Goal: Transaction & Acquisition: Purchase product/service

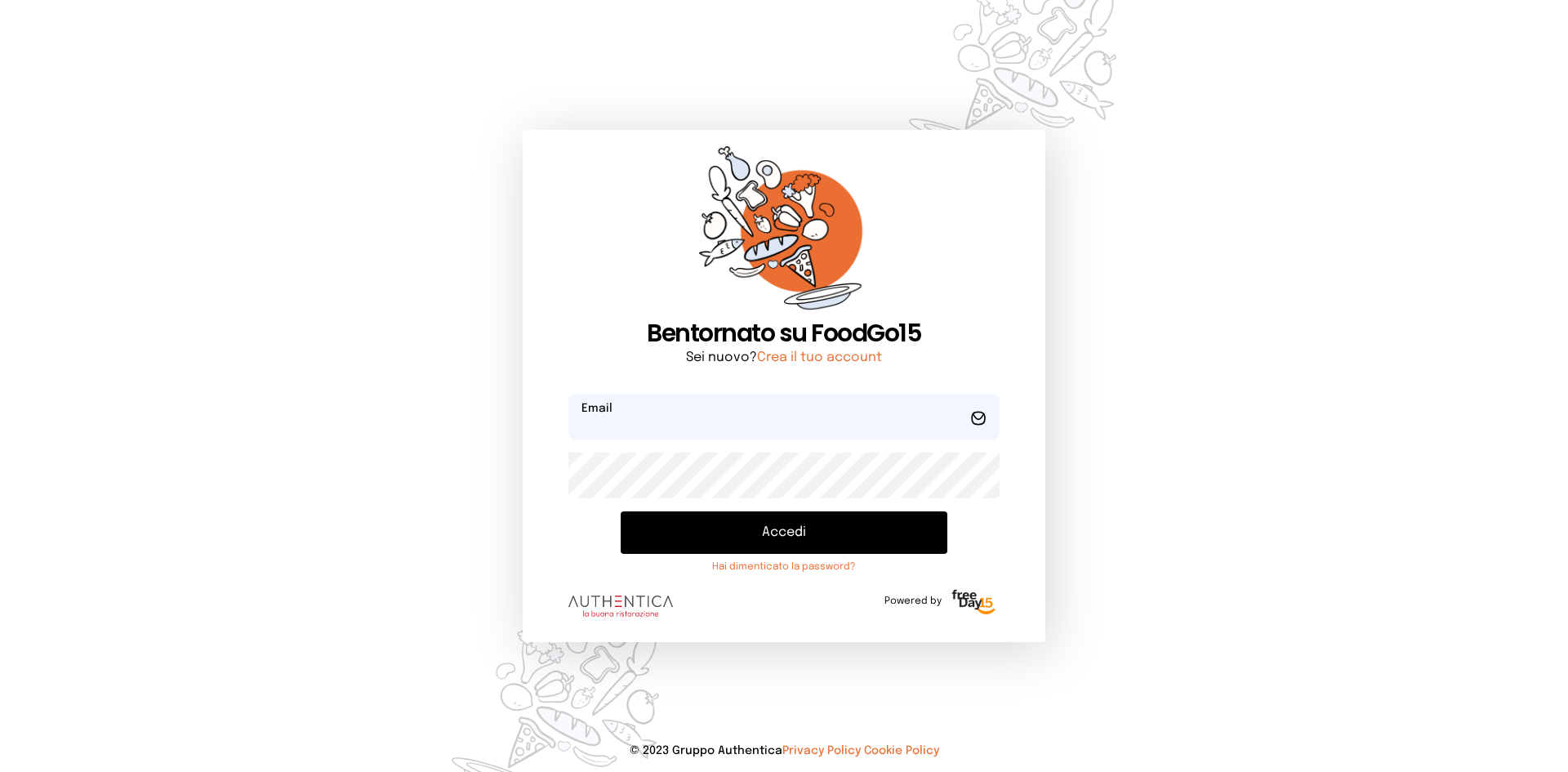
type input "**********"
click at [725, 516] on button "Accedi" at bounding box center [784, 532] width 327 height 42
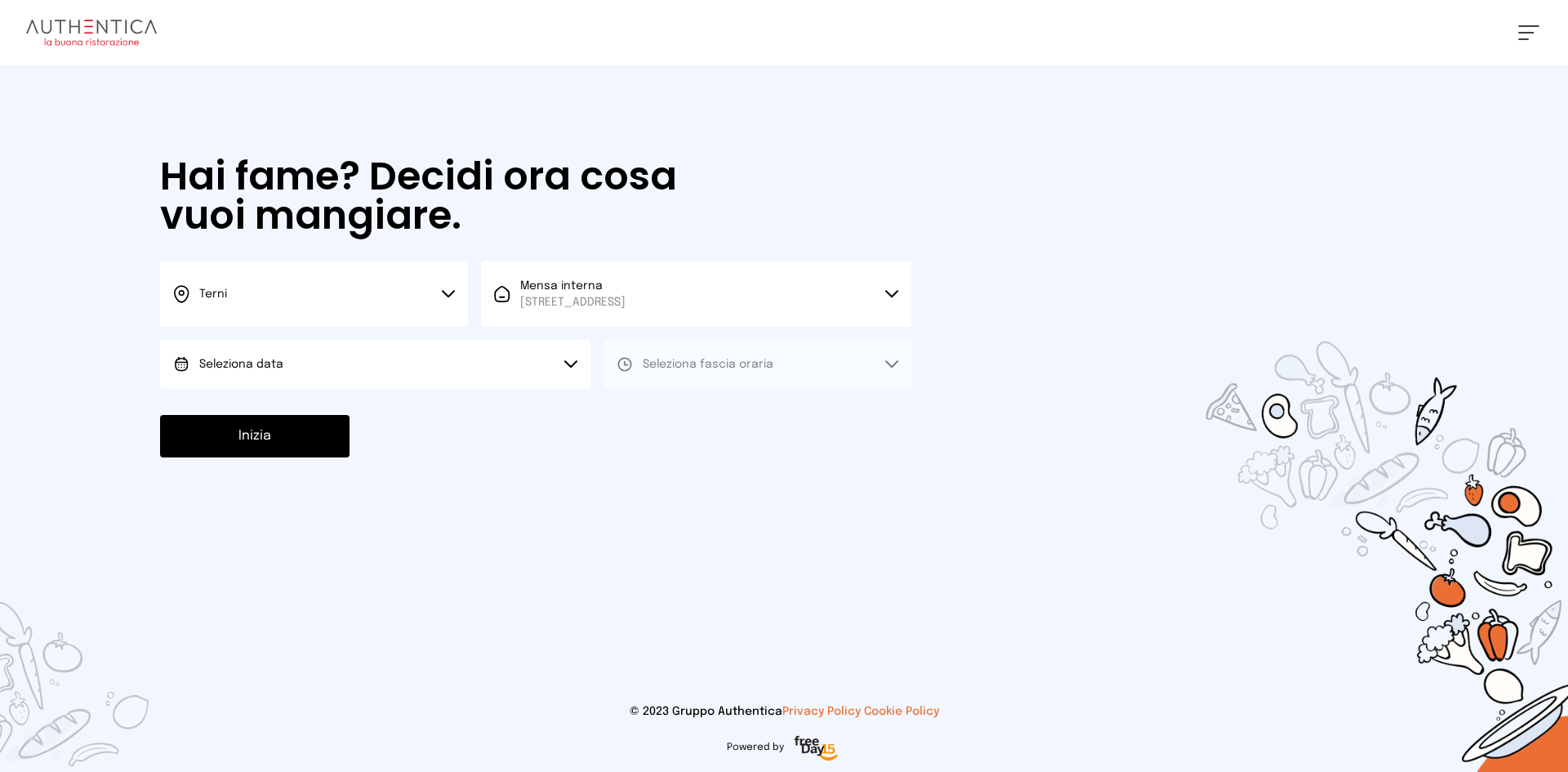
click at [346, 336] on div "Terni Scegli la città [GEOGRAPHIC_DATA] Mensa interna [STREET_ADDRESS] Scegli l…" at bounding box center [535, 325] width 751 height 128
click at [345, 363] on button "Seleziona data" at bounding box center [374, 364] width 430 height 49
click at [340, 406] on li "[DATE], [DATE]" at bounding box center [374, 410] width 430 height 42
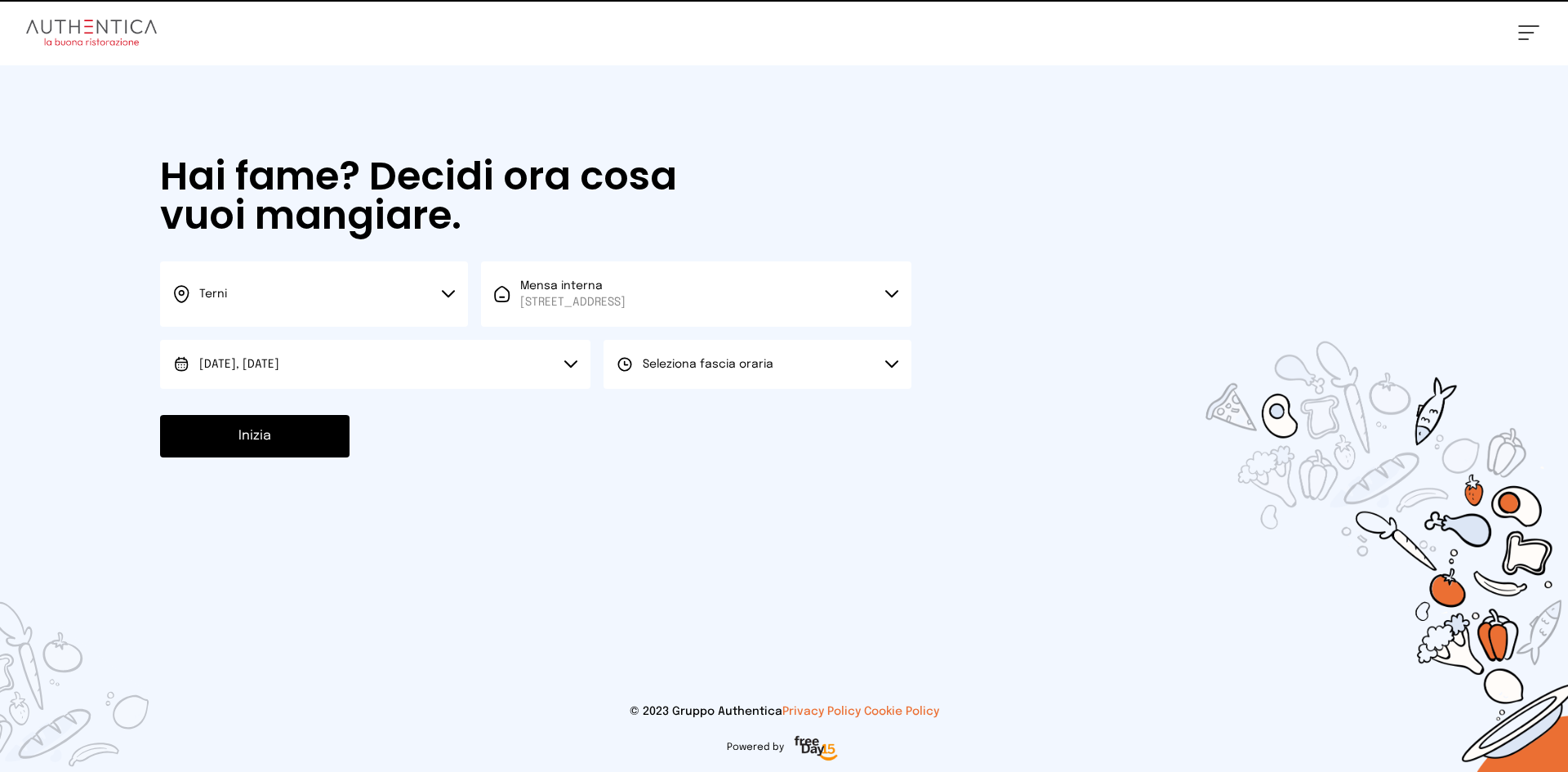
click at [733, 357] on span "Seleziona fascia oraria" at bounding box center [708, 364] width 130 height 17
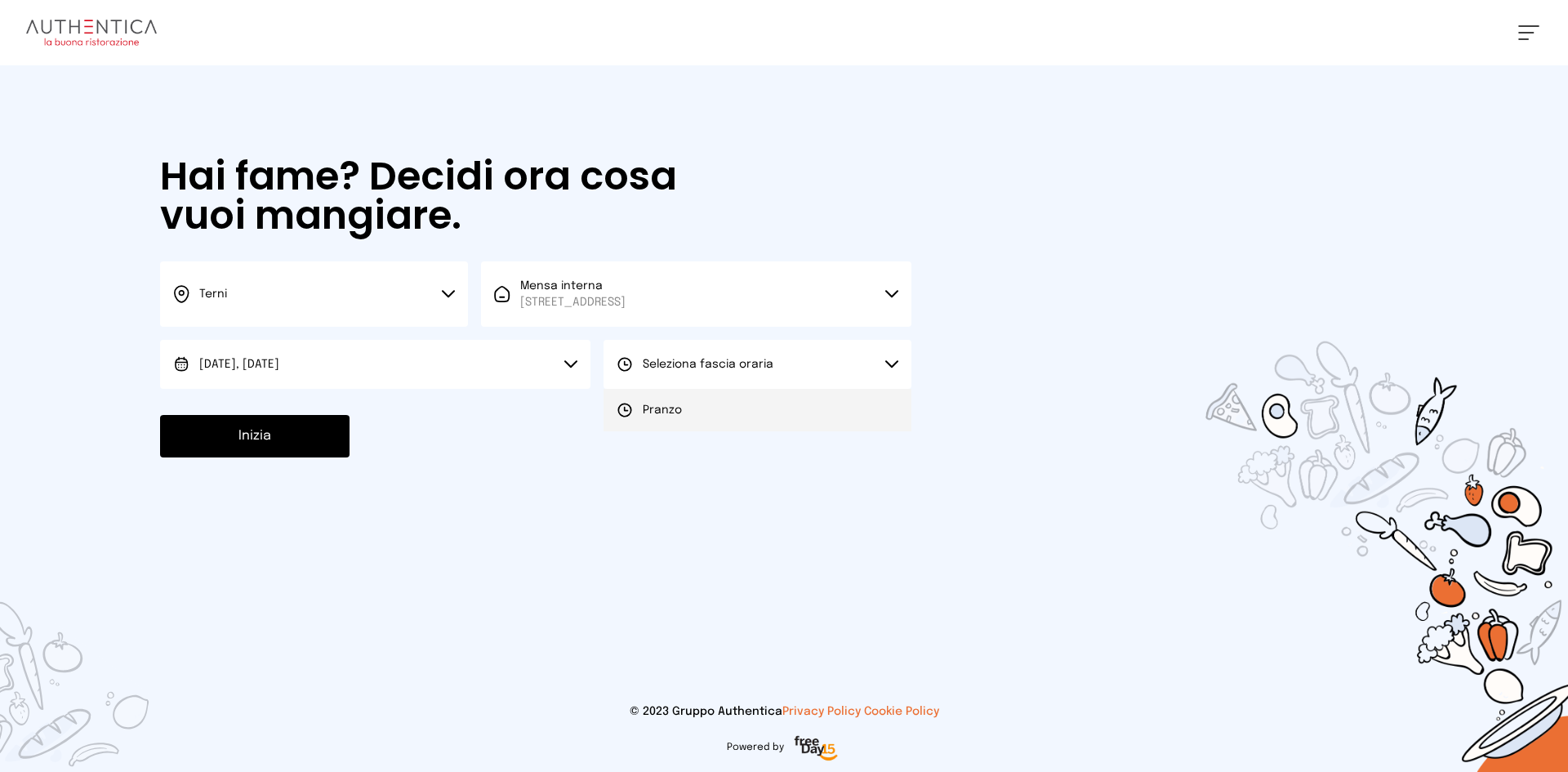
click at [703, 398] on li "Pranzo" at bounding box center [758, 410] width 308 height 42
click at [263, 451] on button "Inizia" at bounding box center [254, 436] width 190 height 42
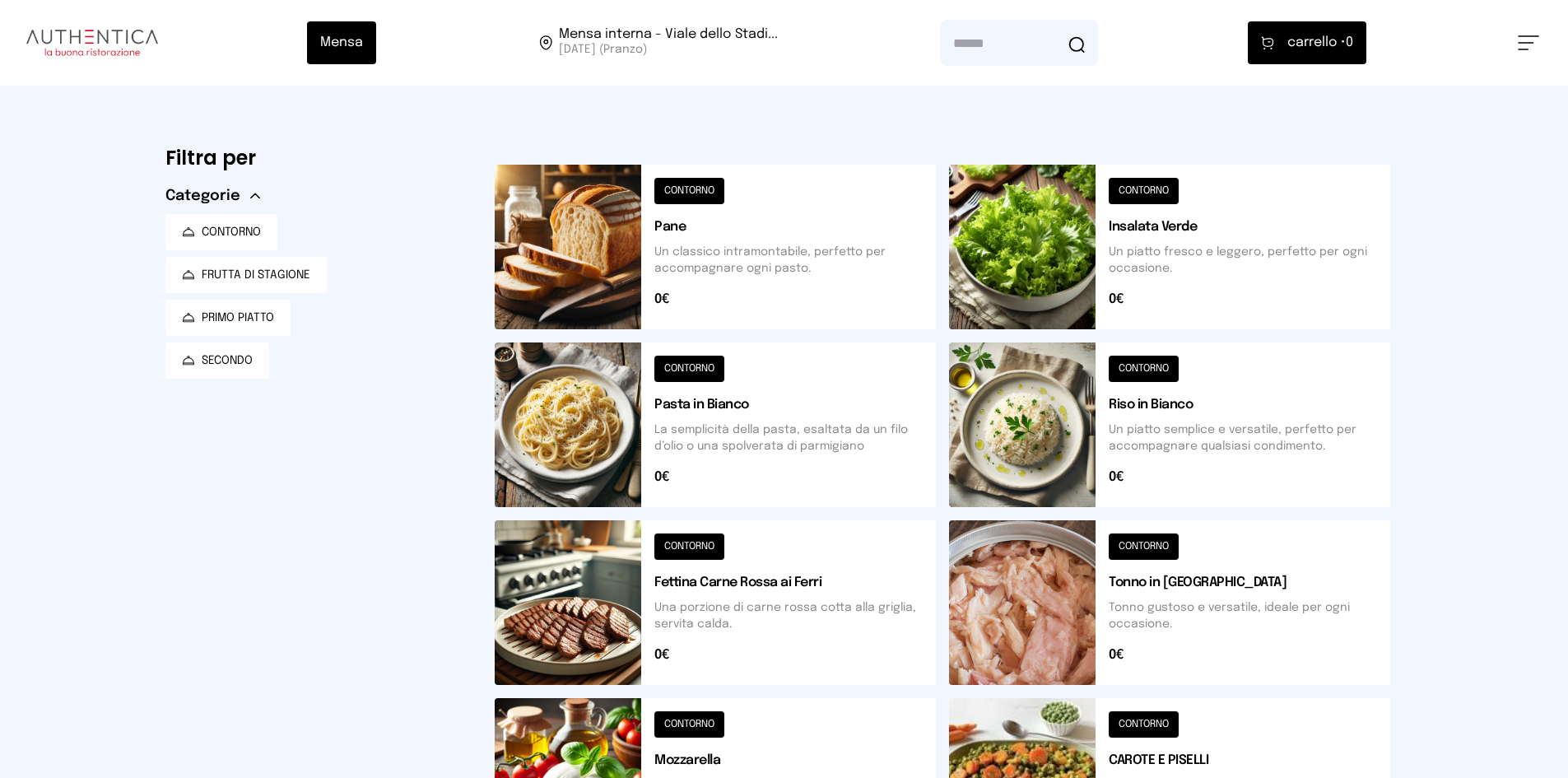
click at [574, 243] on button at bounding box center [715, 247] width 441 height 165
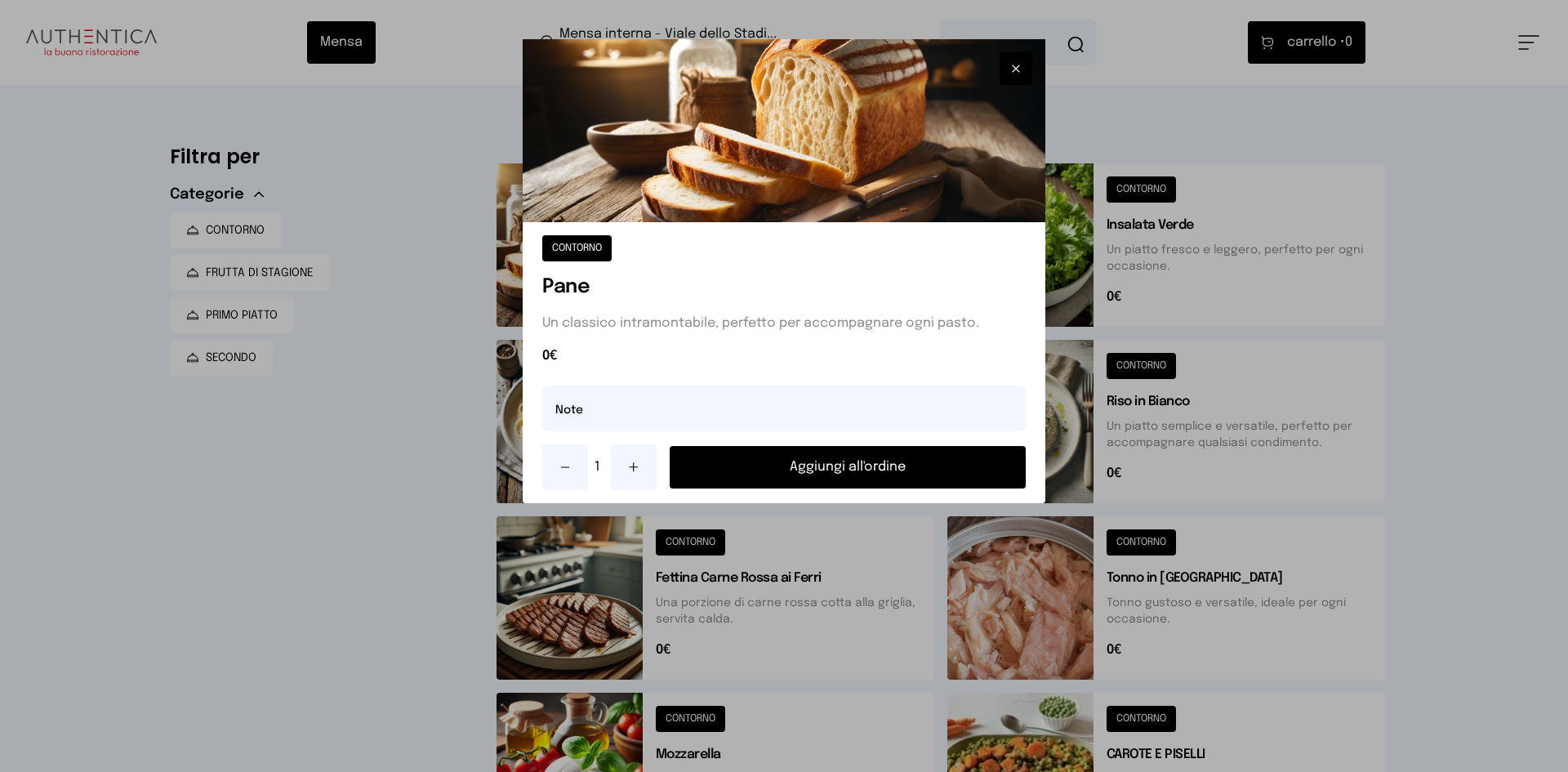
click at [806, 453] on button "Aggiungi all'ordine" at bounding box center [848, 467] width 356 height 42
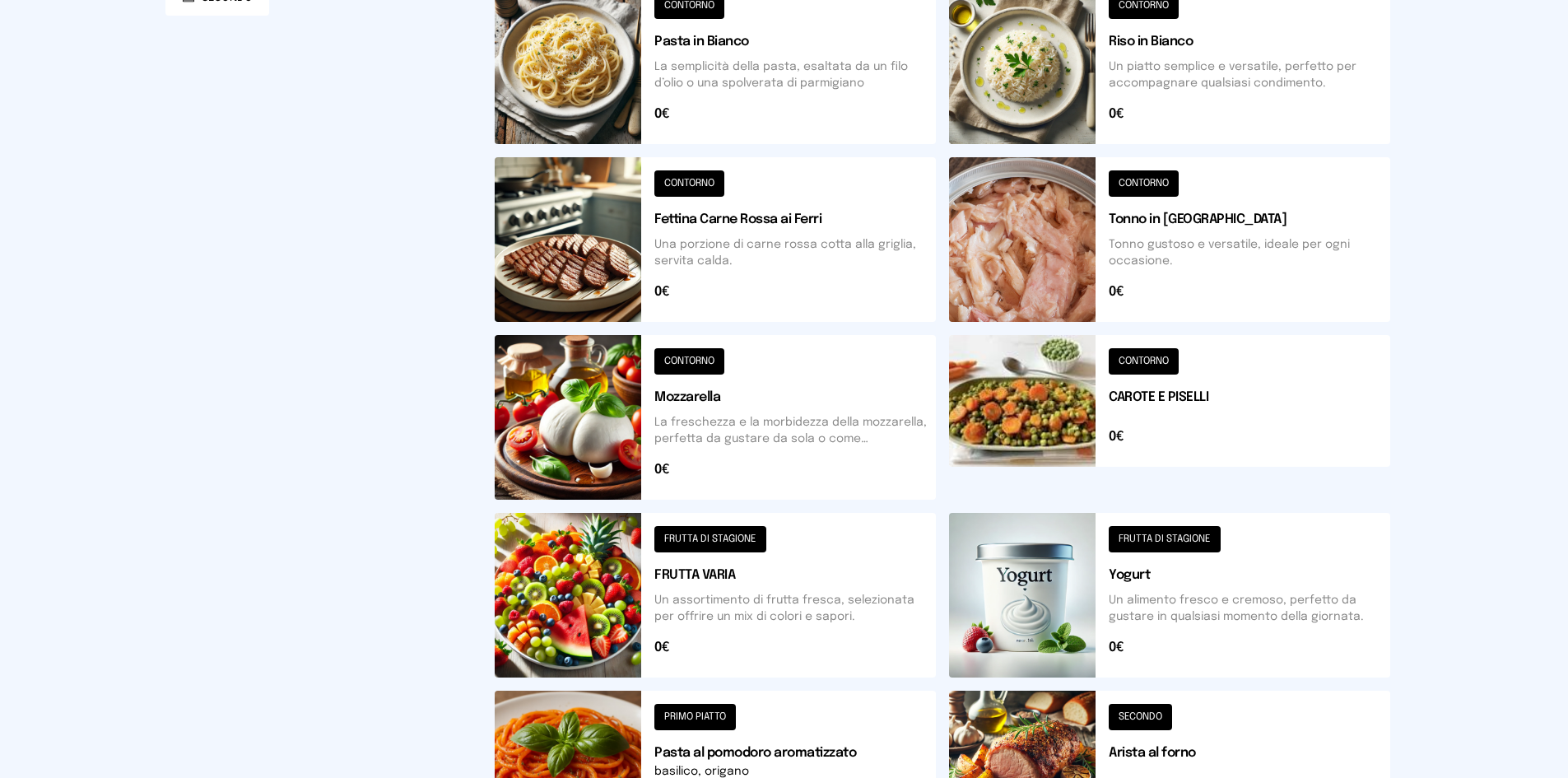
scroll to position [191, 0]
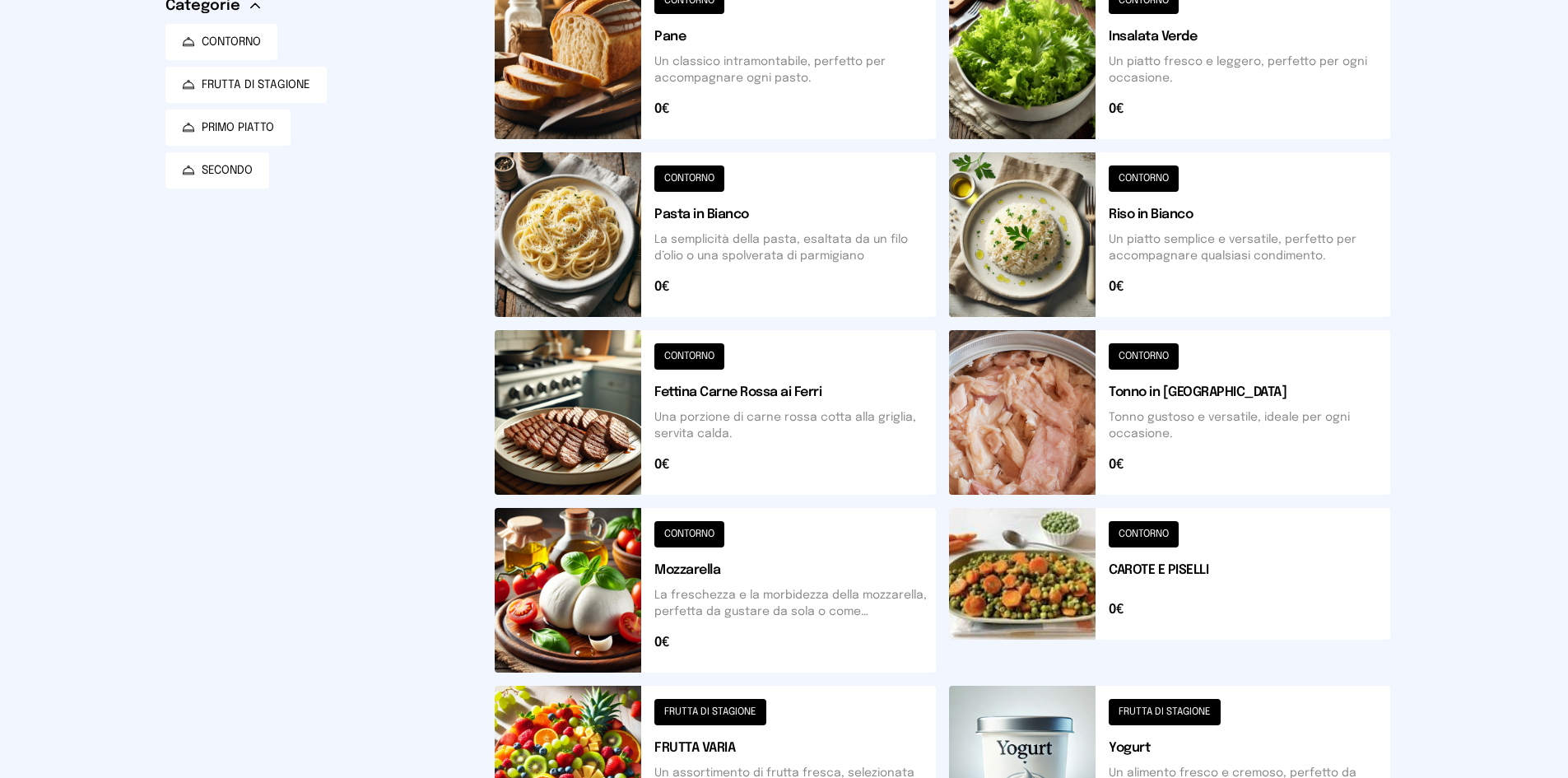
click at [1047, 269] on button at bounding box center [1169, 235] width 441 height 165
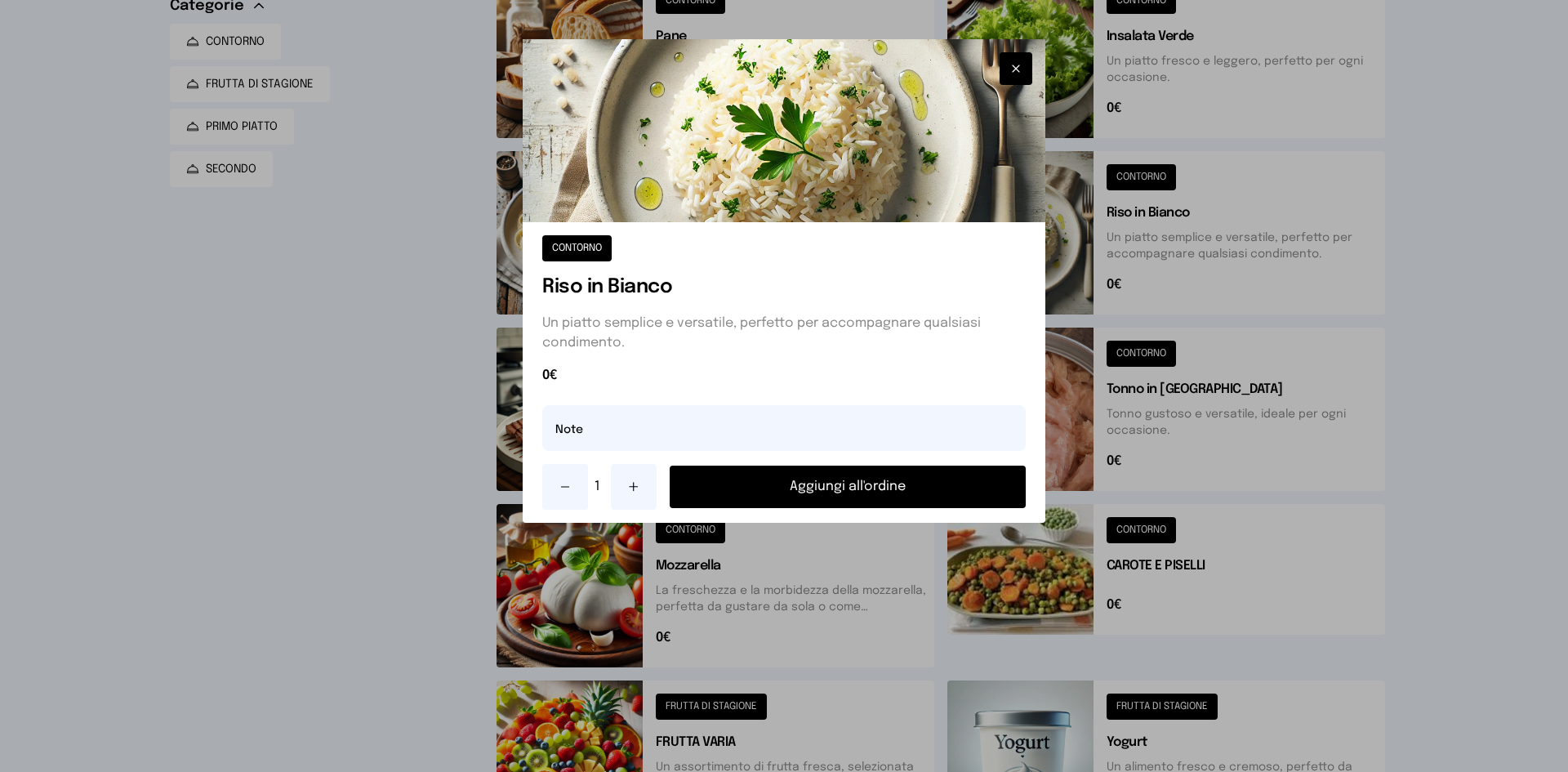
click at [907, 495] on button "Aggiungi all'ordine" at bounding box center [848, 487] width 356 height 42
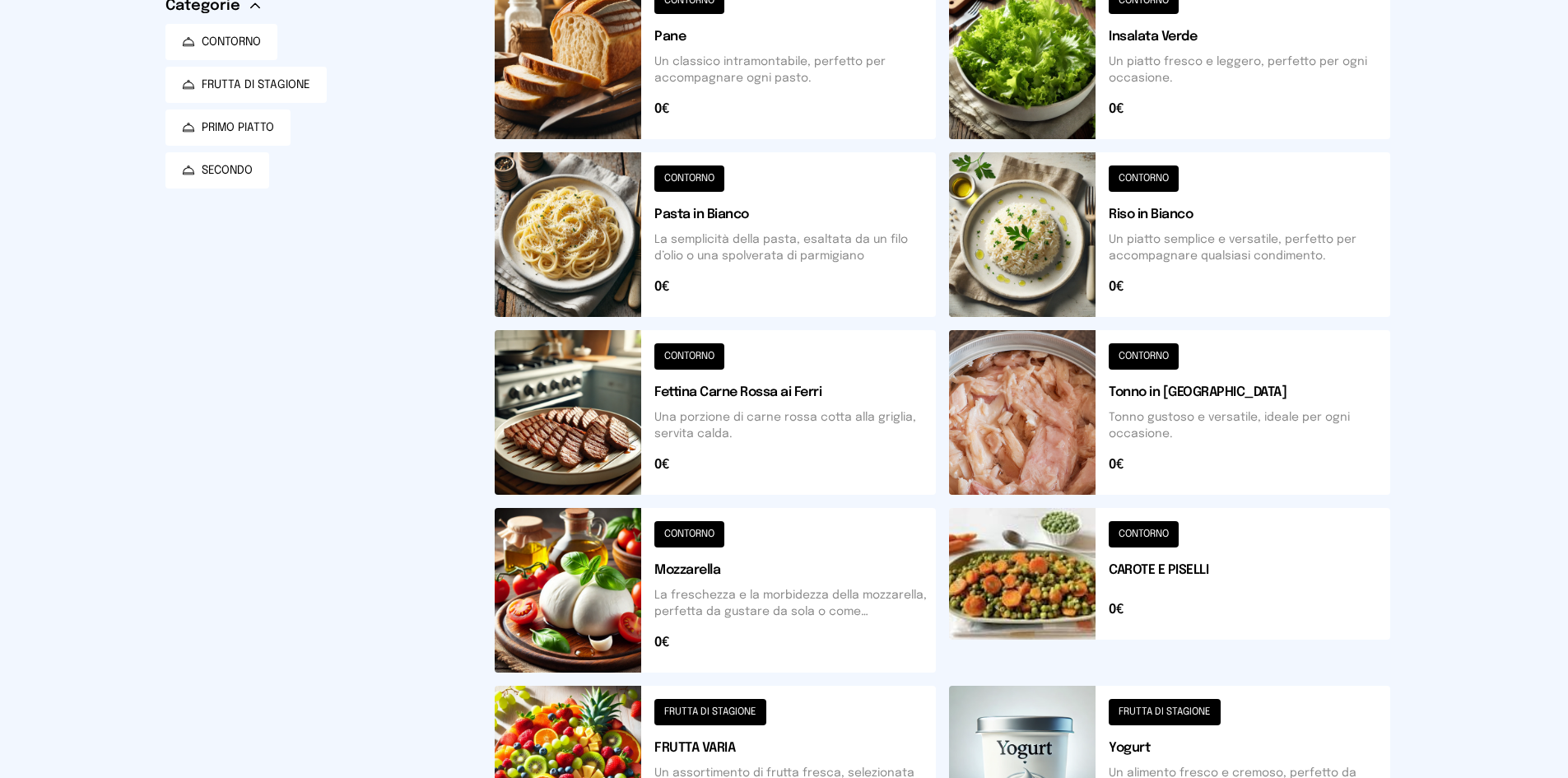
click at [433, 438] on div "Filtra per Categorie CONTORNO FRUTTA DI STAGIONE PRIMO PIATTO SECONDO" at bounding box center [317, 503] width 303 height 1110
click at [633, 402] on button at bounding box center [715, 413] width 441 height 165
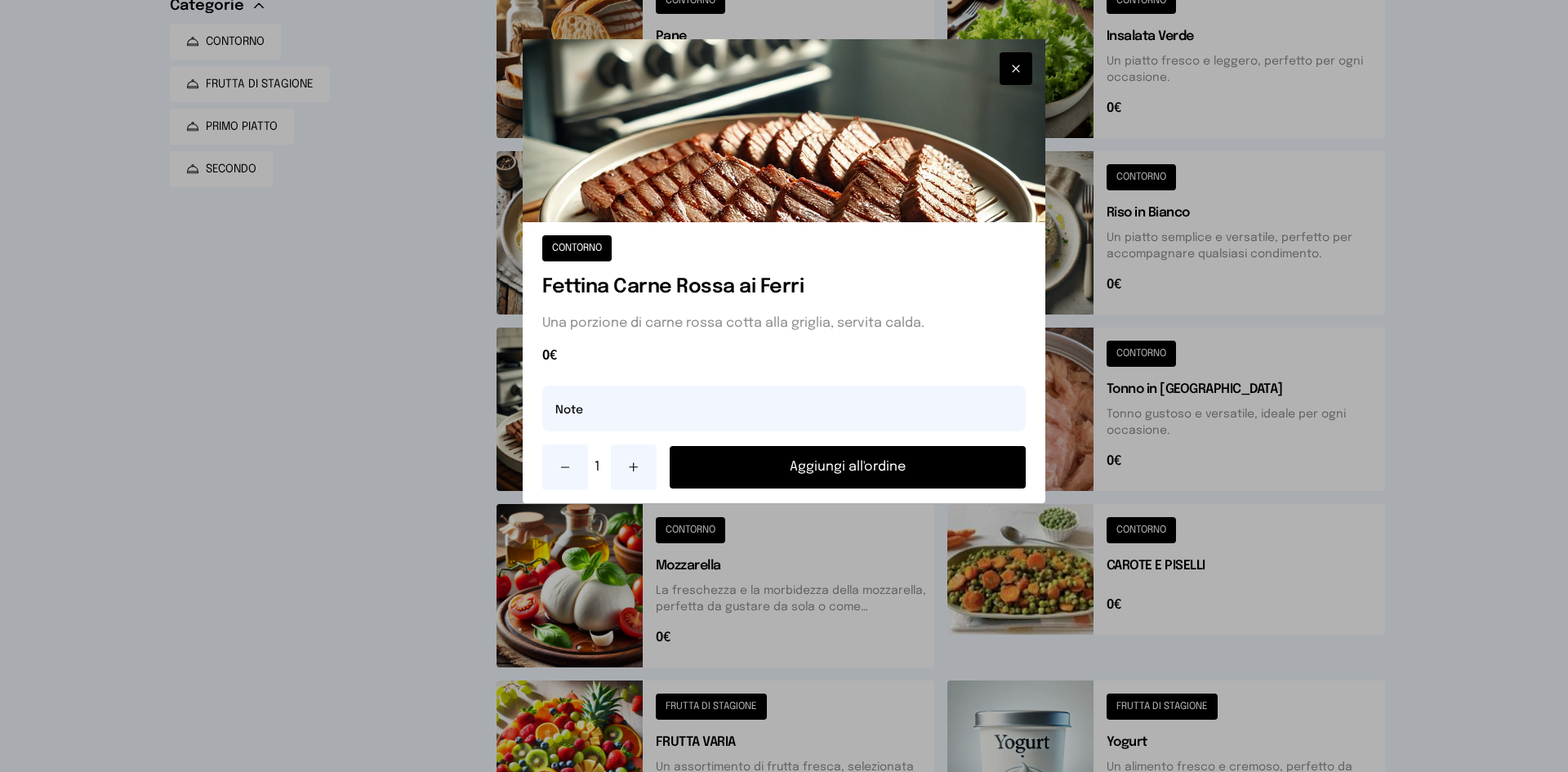
click at [731, 473] on button "Aggiungi all'ordine" at bounding box center [848, 467] width 356 height 42
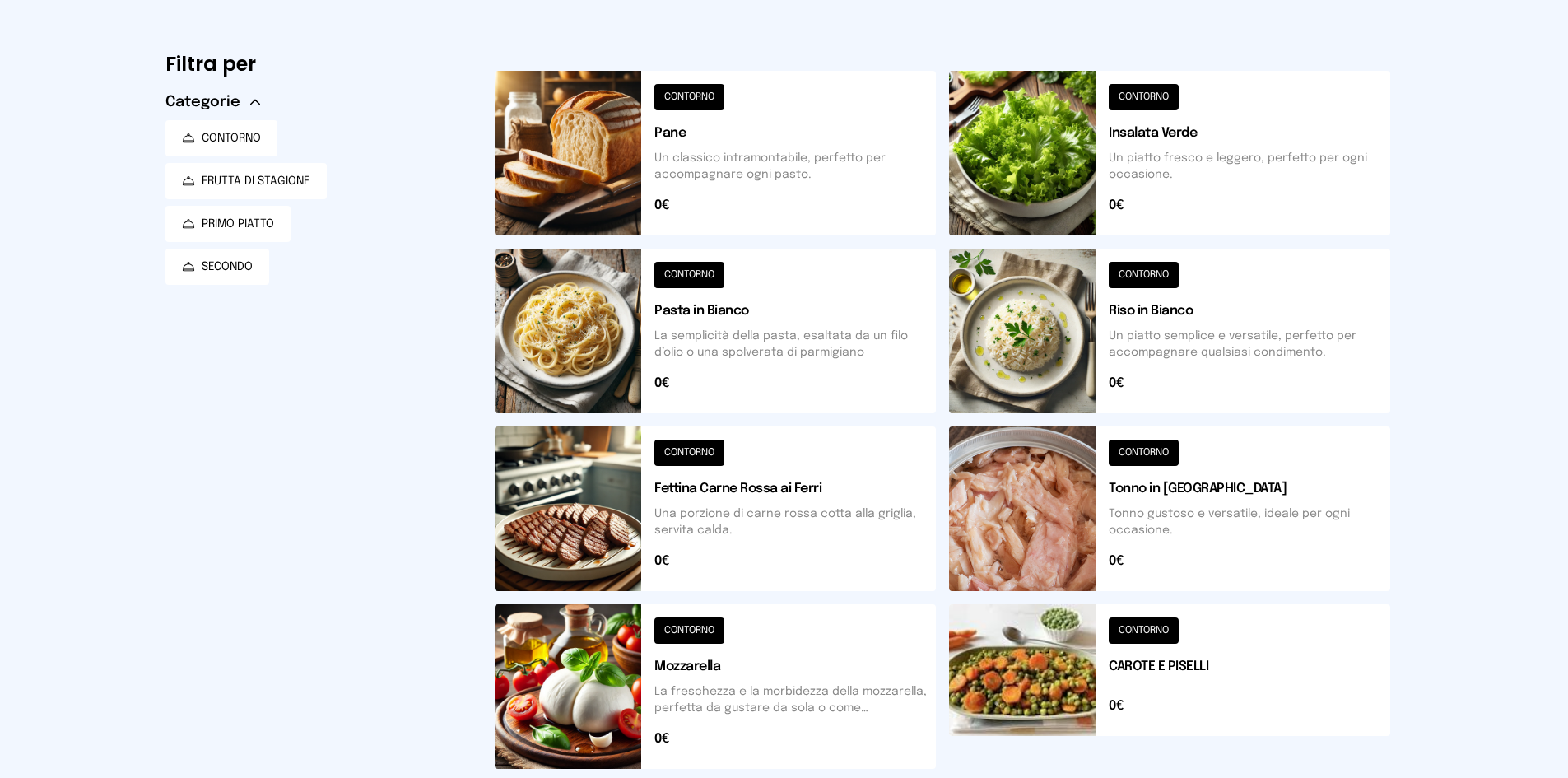
scroll to position [247, 0]
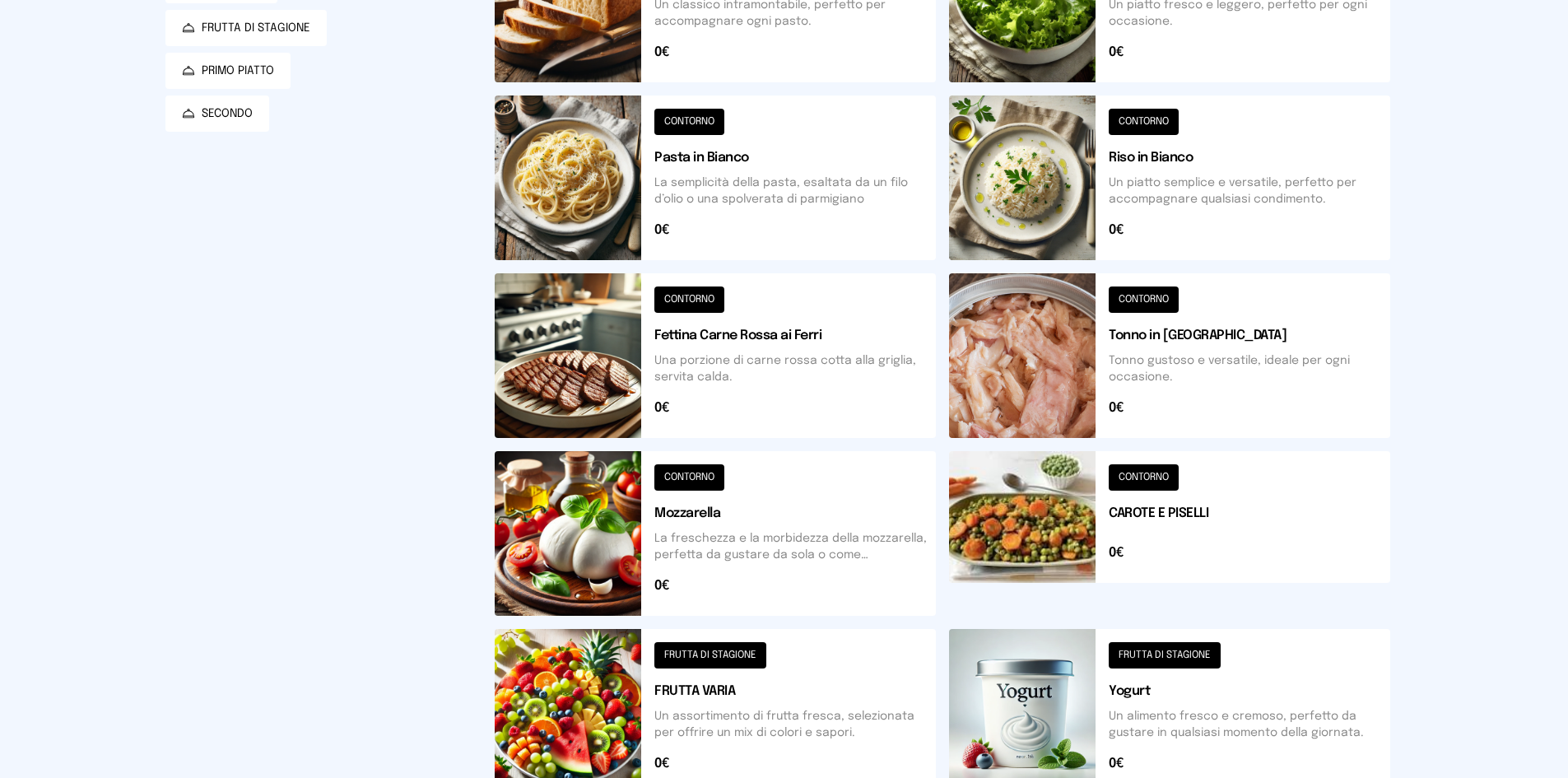
click at [1000, 319] on button at bounding box center [1169, 356] width 441 height 165
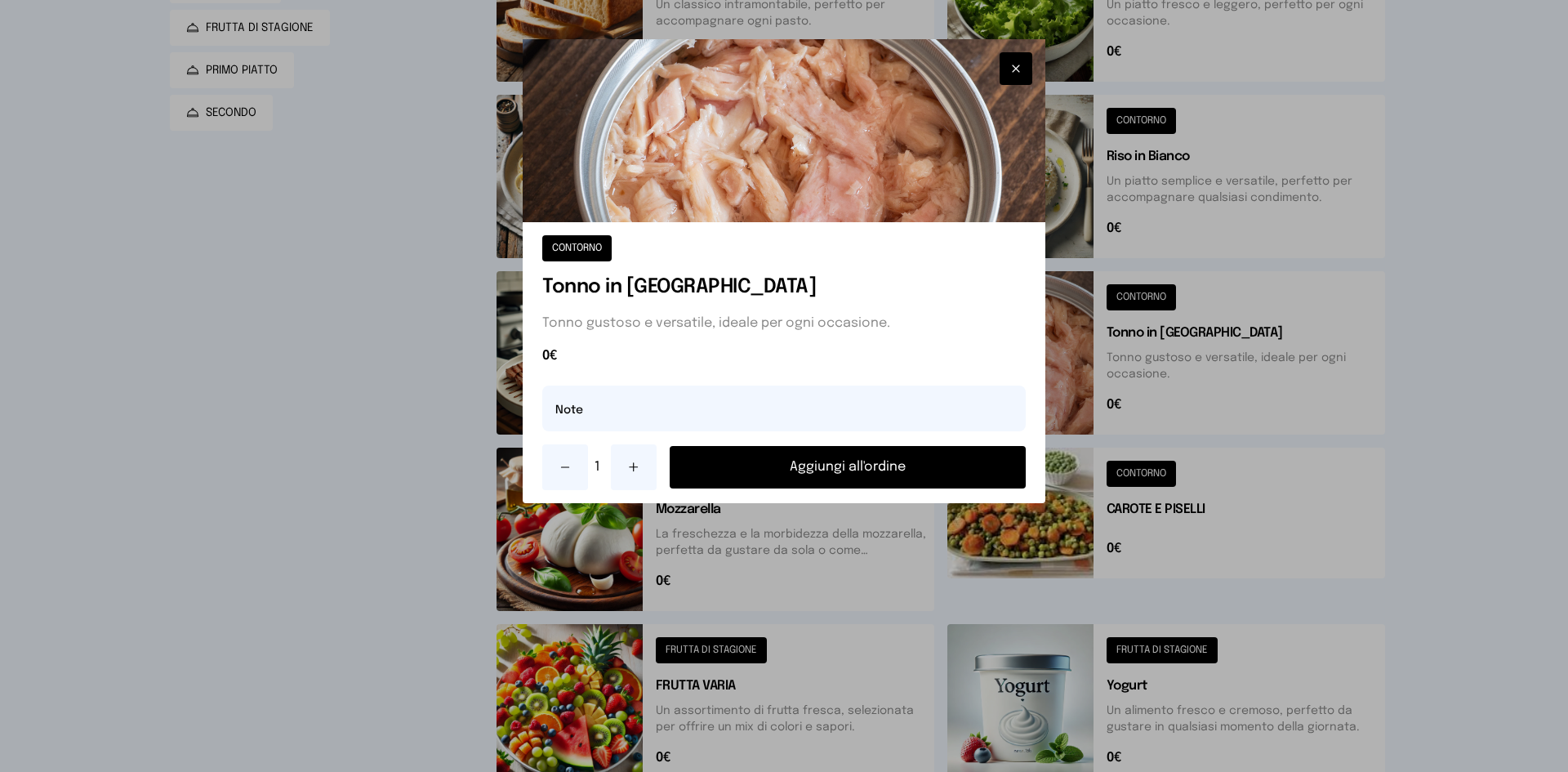
click at [895, 473] on button "Aggiungi all'ordine" at bounding box center [848, 467] width 356 height 42
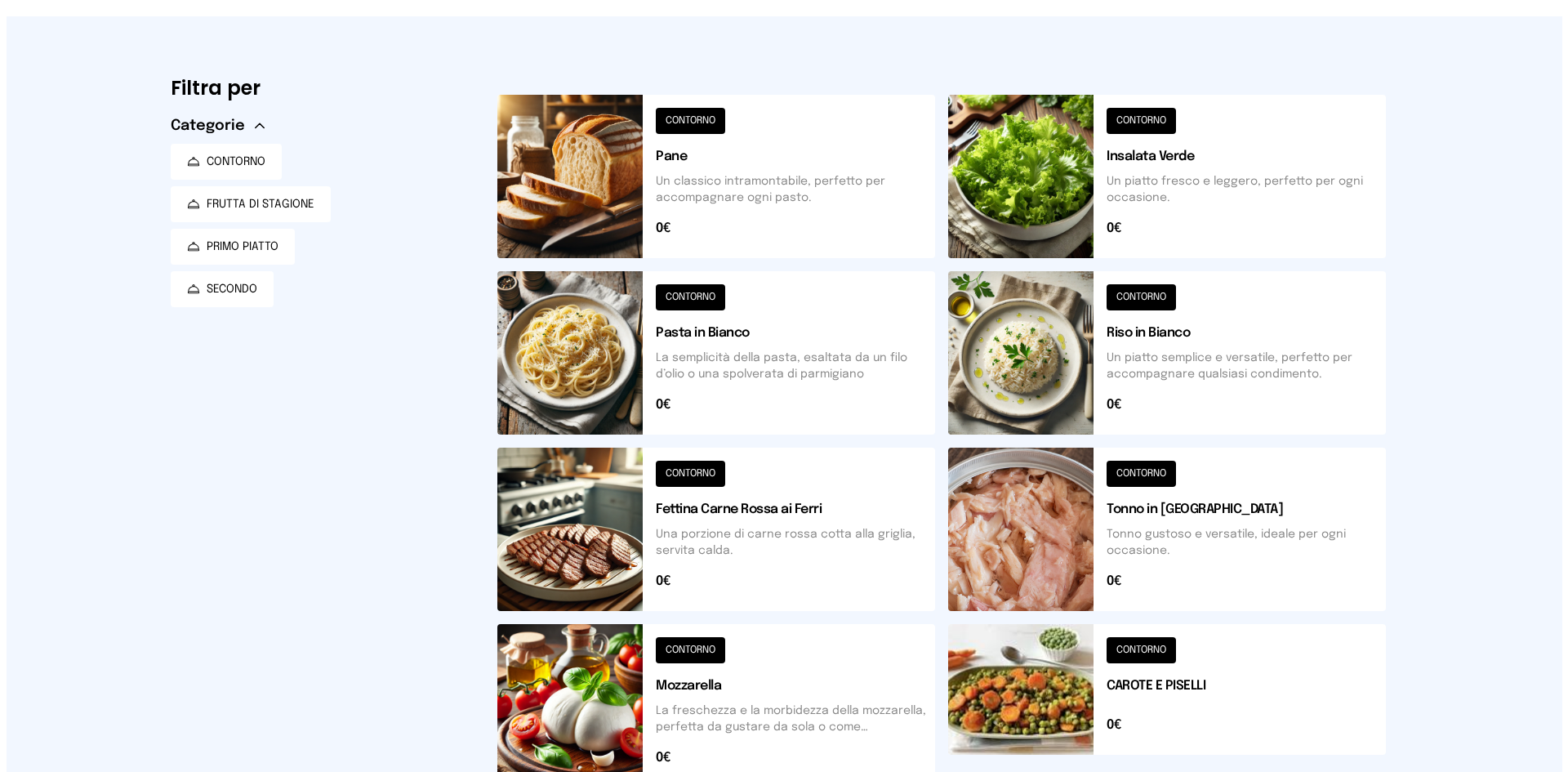
scroll to position [0, 0]
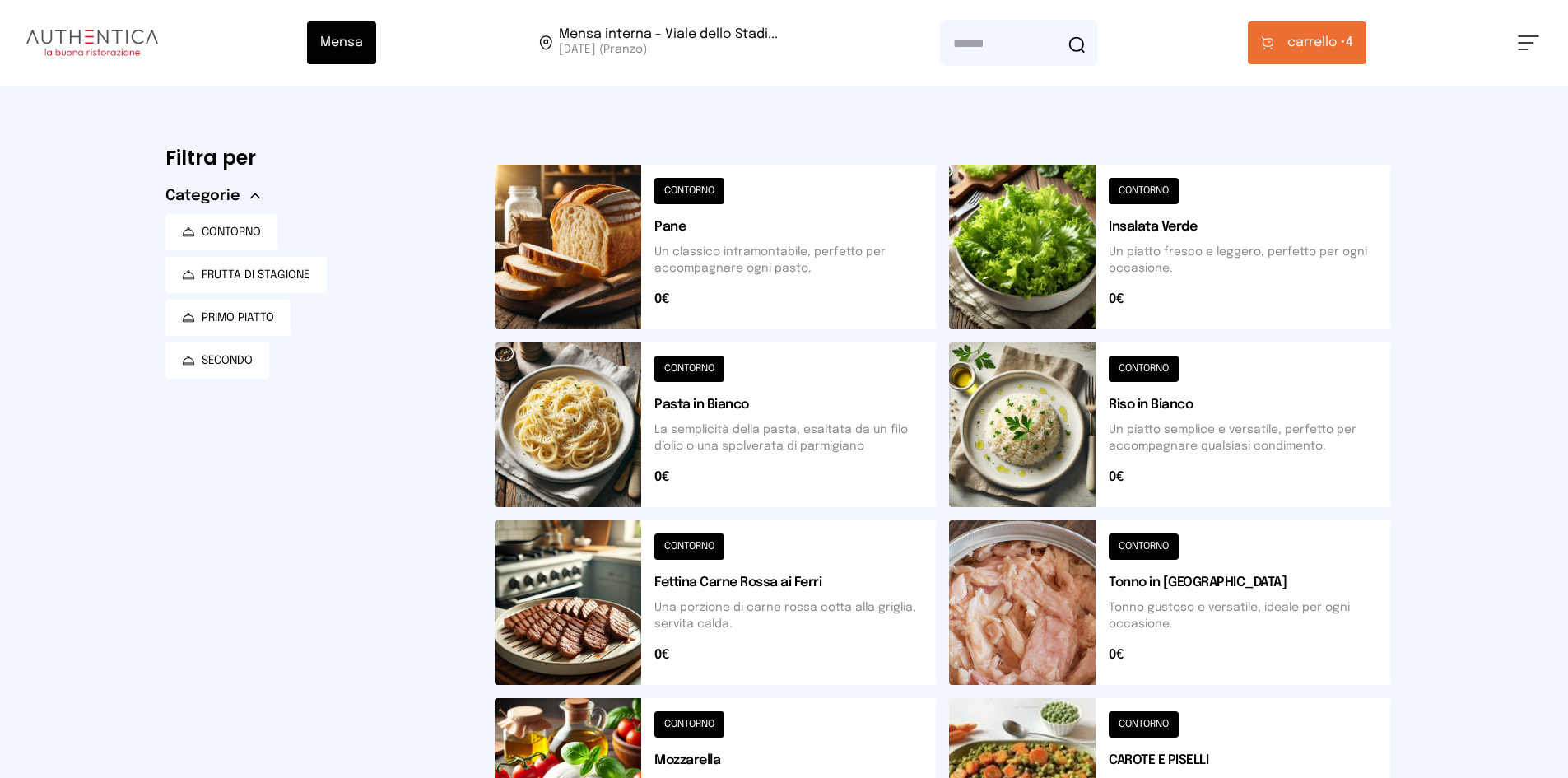
click at [1313, 47] on span "carrello •" at bounding box center [1316, 43] width 58 height 19
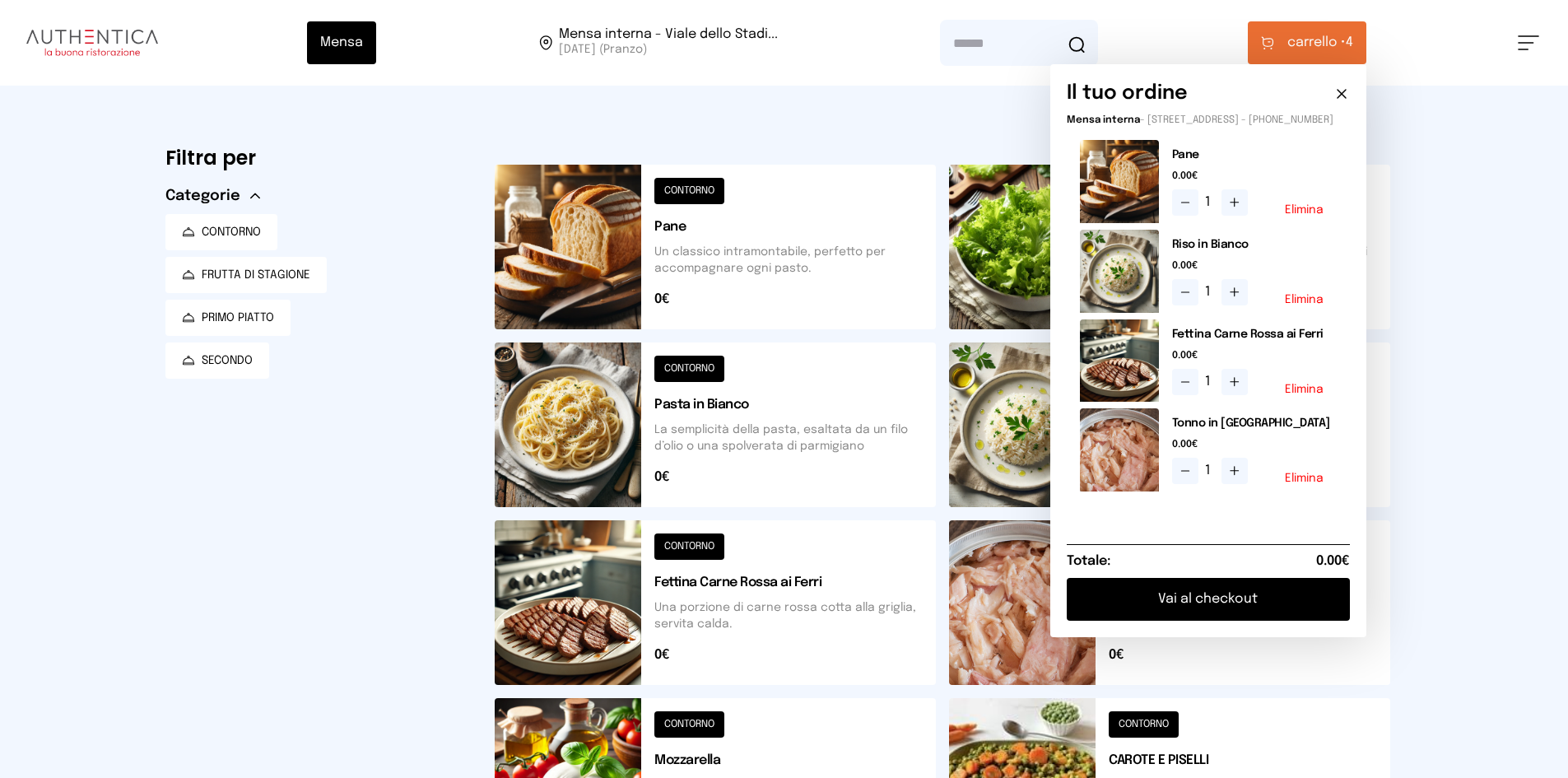
click at [1223, 604] on button "Vai al checkout" at bounding box center [1208, 599] width 283 height 43
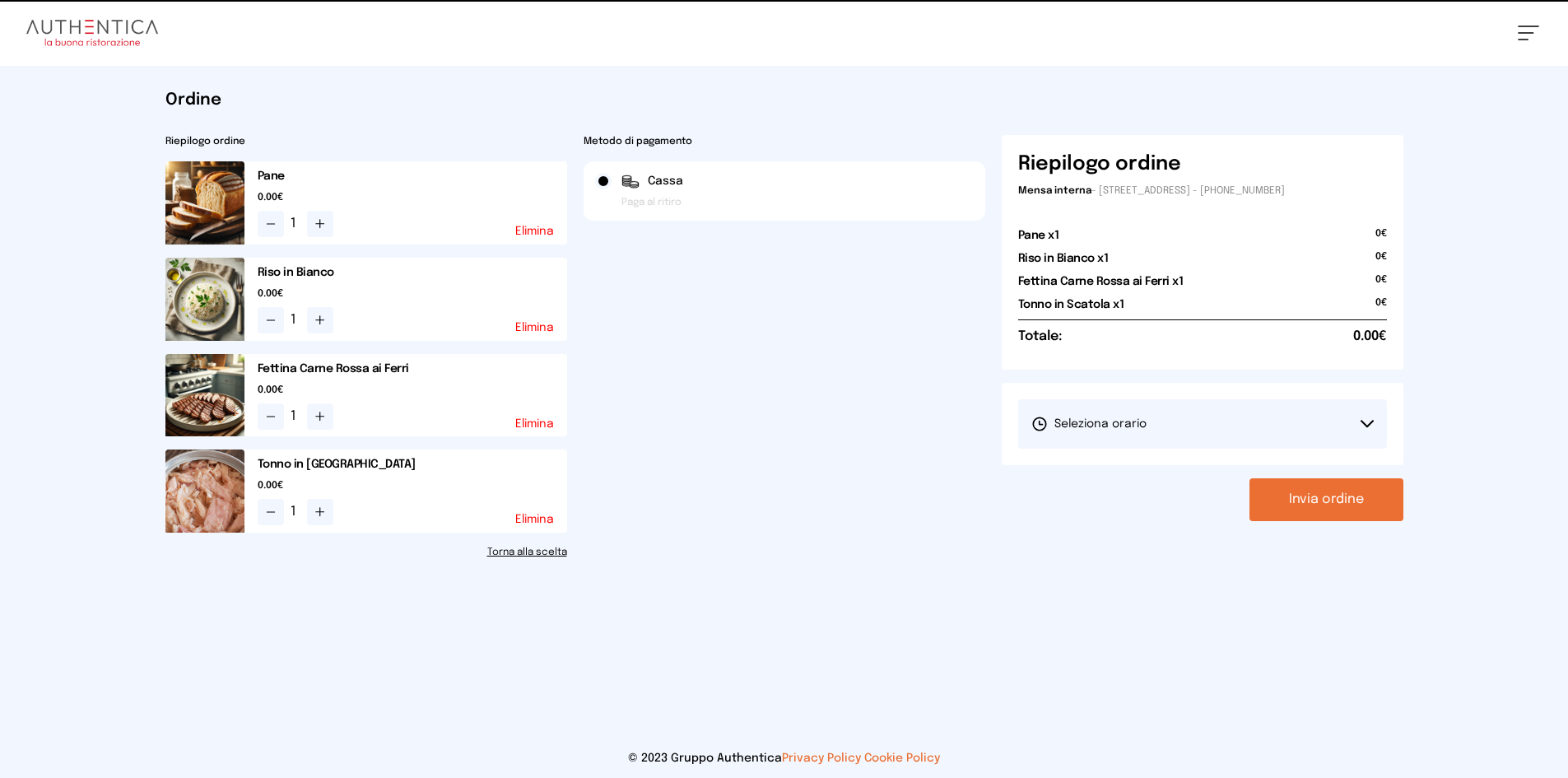
click at [1121, 439] on button "Seleziona orario" at bounding box center [1202, 424] width 369 height 49
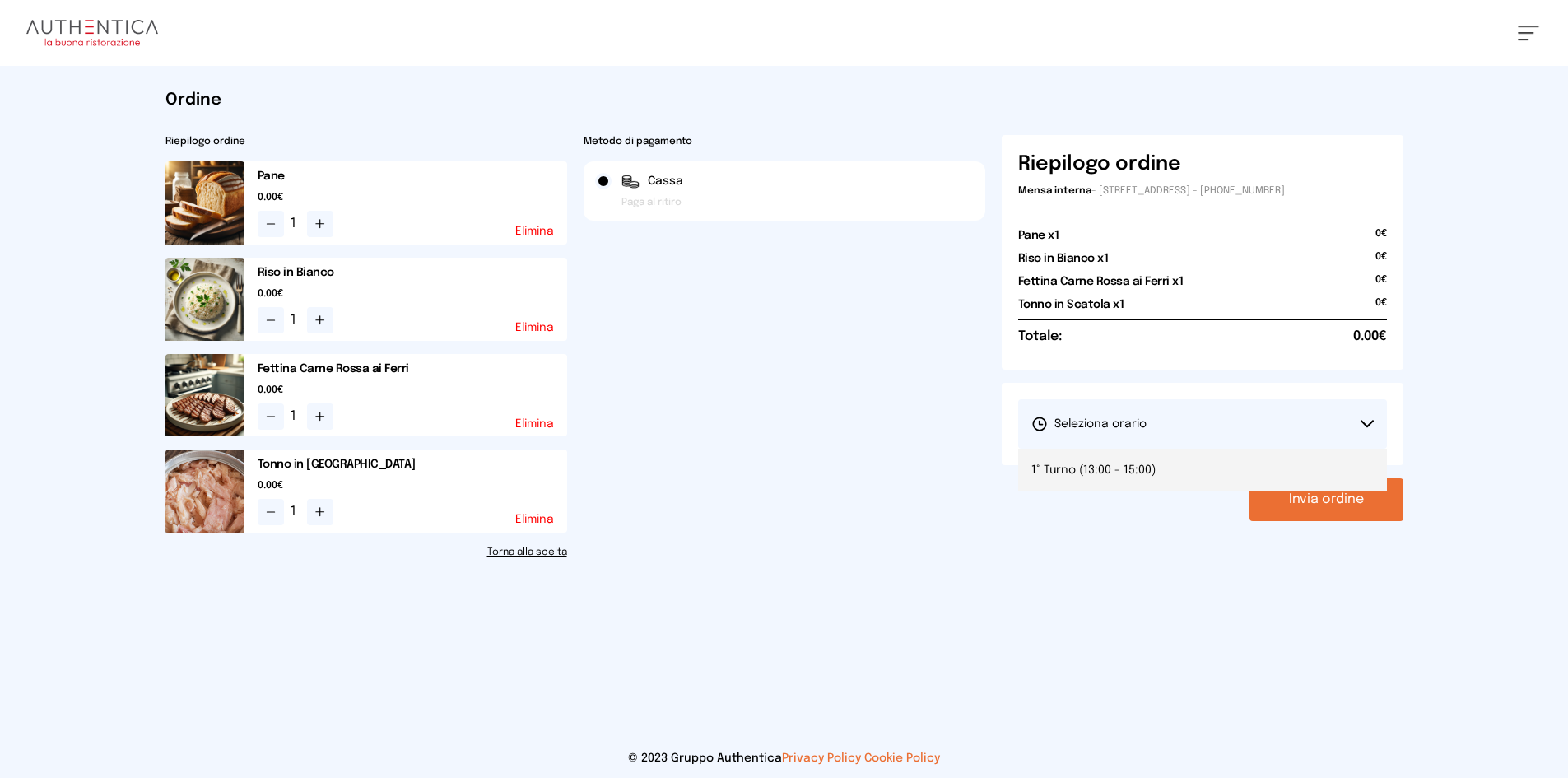
click at [1124, 475] on span "1° Turno (13:00 - 15:00)" at bounding box center [1093, 470] width 124 height 17
click at [1329, 493] on button "Invia ordine" at bounding box center [1326, 500] width 153 height 43
